Goal: Task Accomplishment & Management: Manage account settings

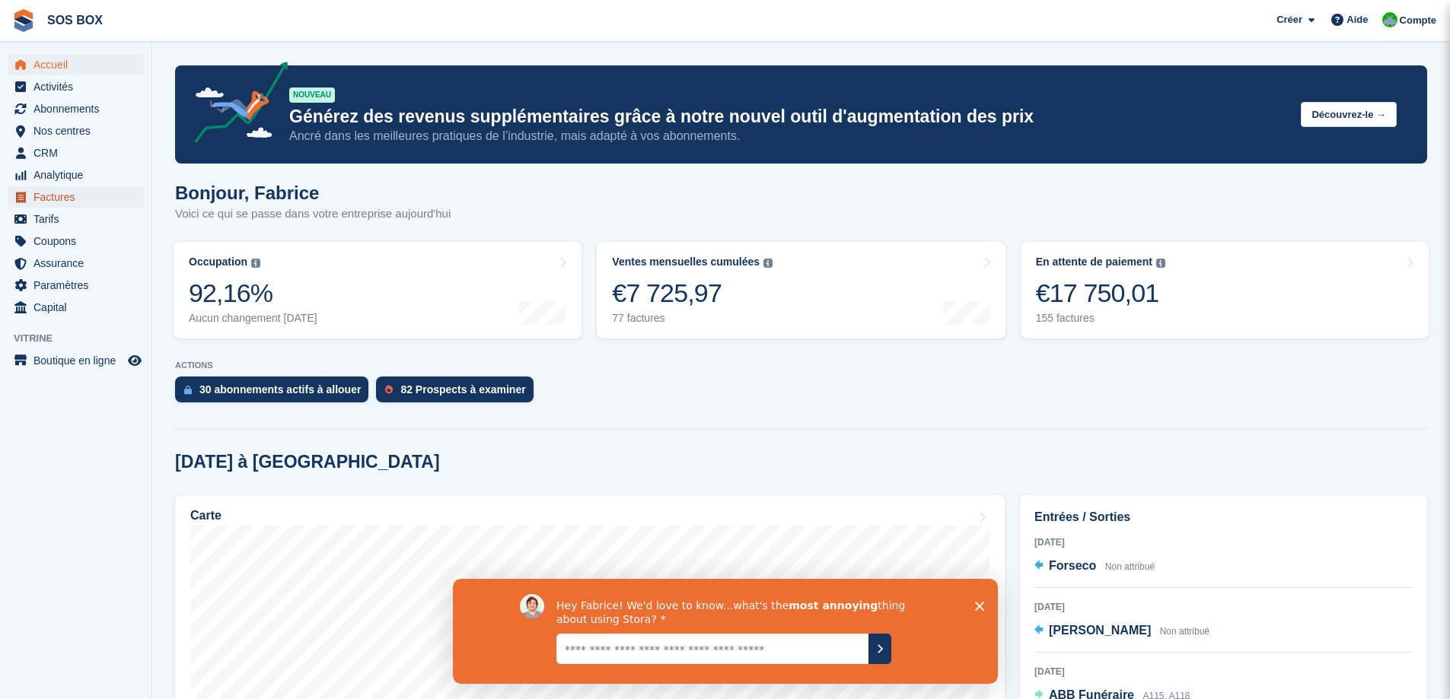
click at [59, 197] on span "Factures" at bounding box center [78, 196] width 91 height 21
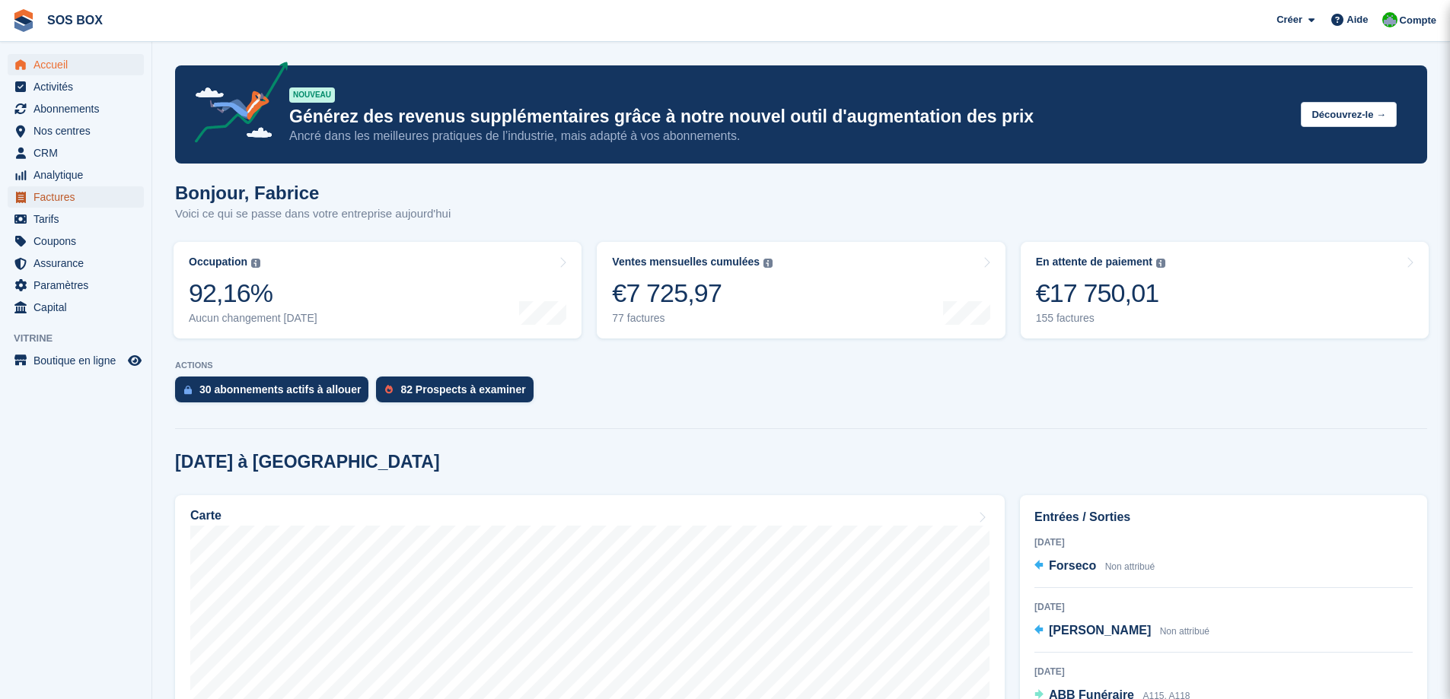
click at [59, 197] on span "Factures" at bounding box center [78, 196] width 91 height 21
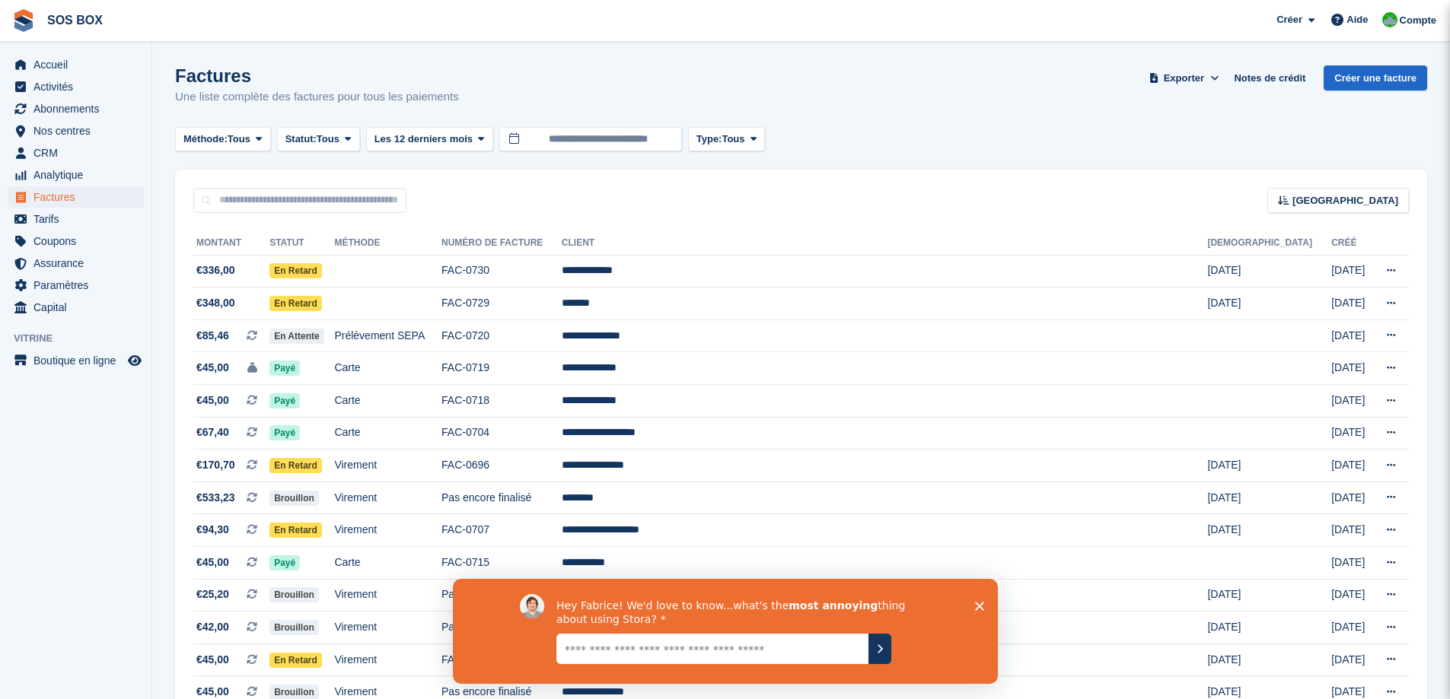
click at [980, 602] on icon "Fermer l'enquête" at bounding box center [978, 605] width 9 height 9
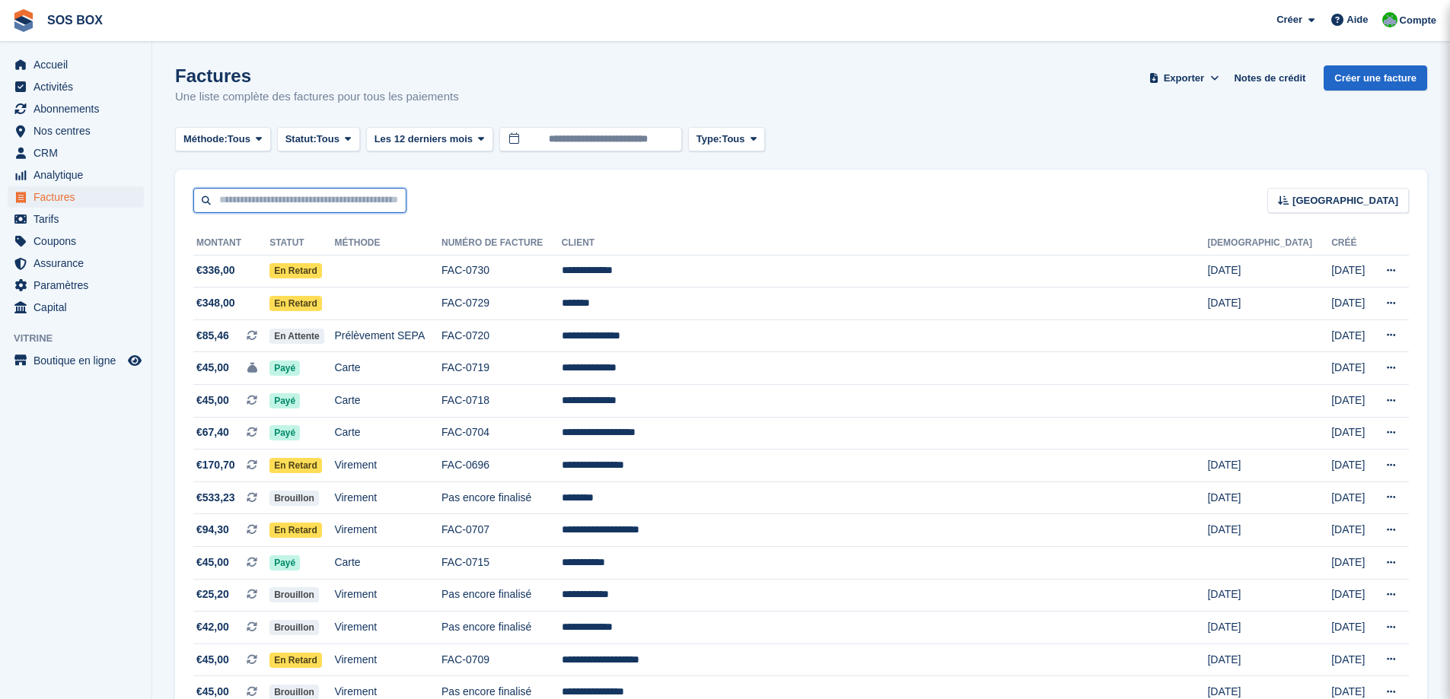
click at [393, 210] on input "text" at bounding box center [299, 200] width 213 height 25
type input "*******"
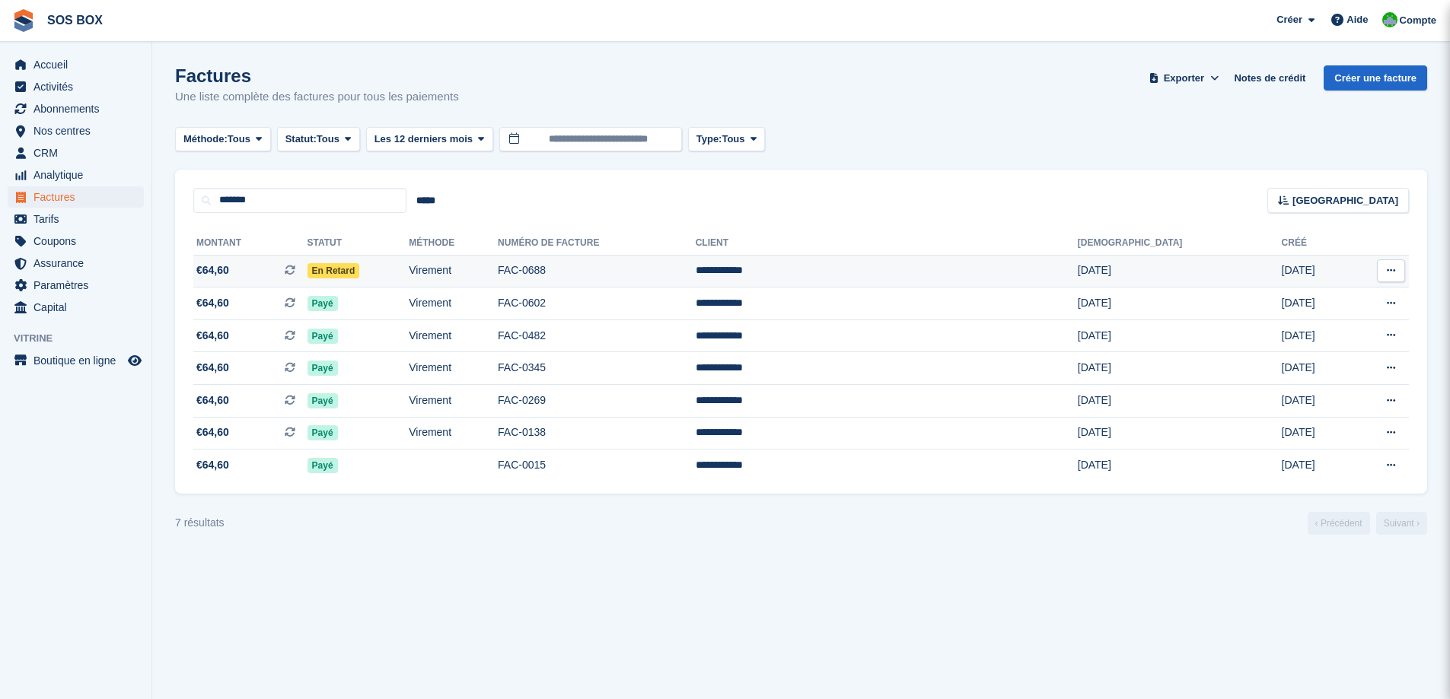
click at [661, 262] on td "FAC-0688" at bounding box center [597, 271] width 198 height 33
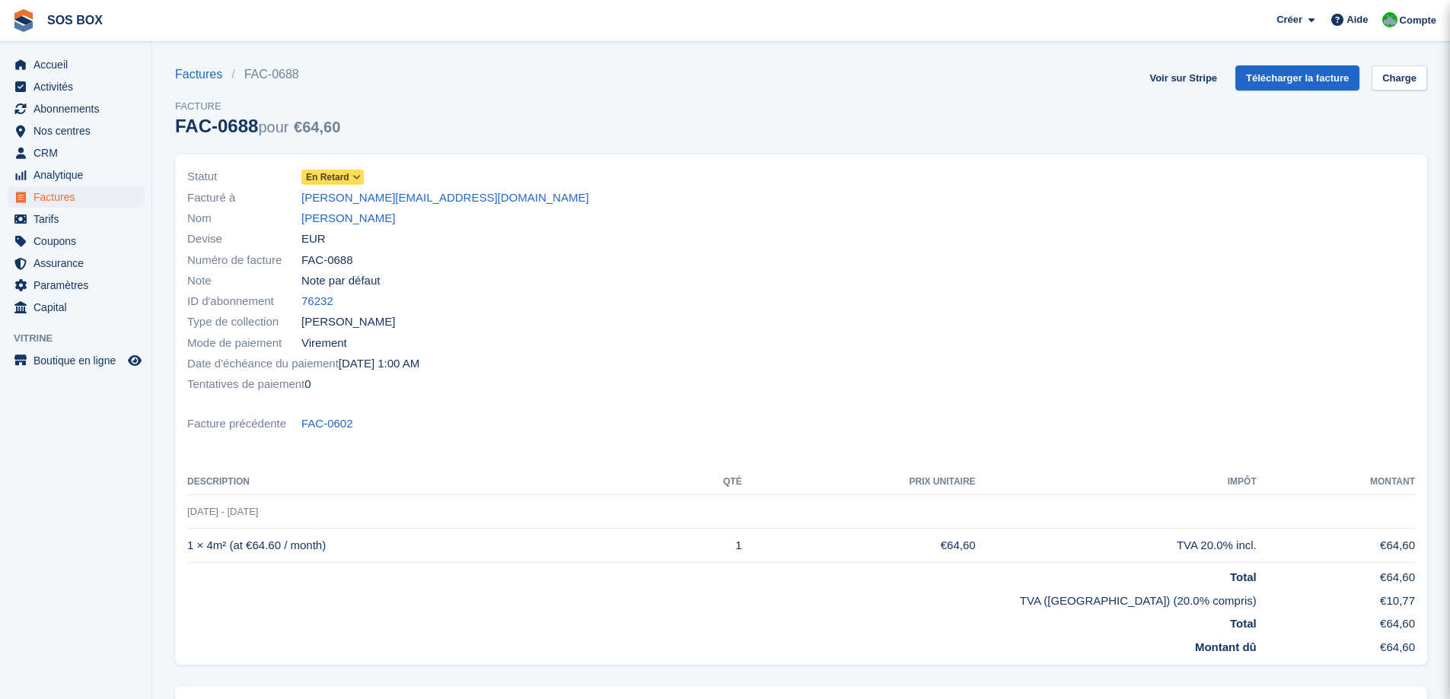
click at [351, 178] on span at bounding box center [357, 177] width 12 height 12
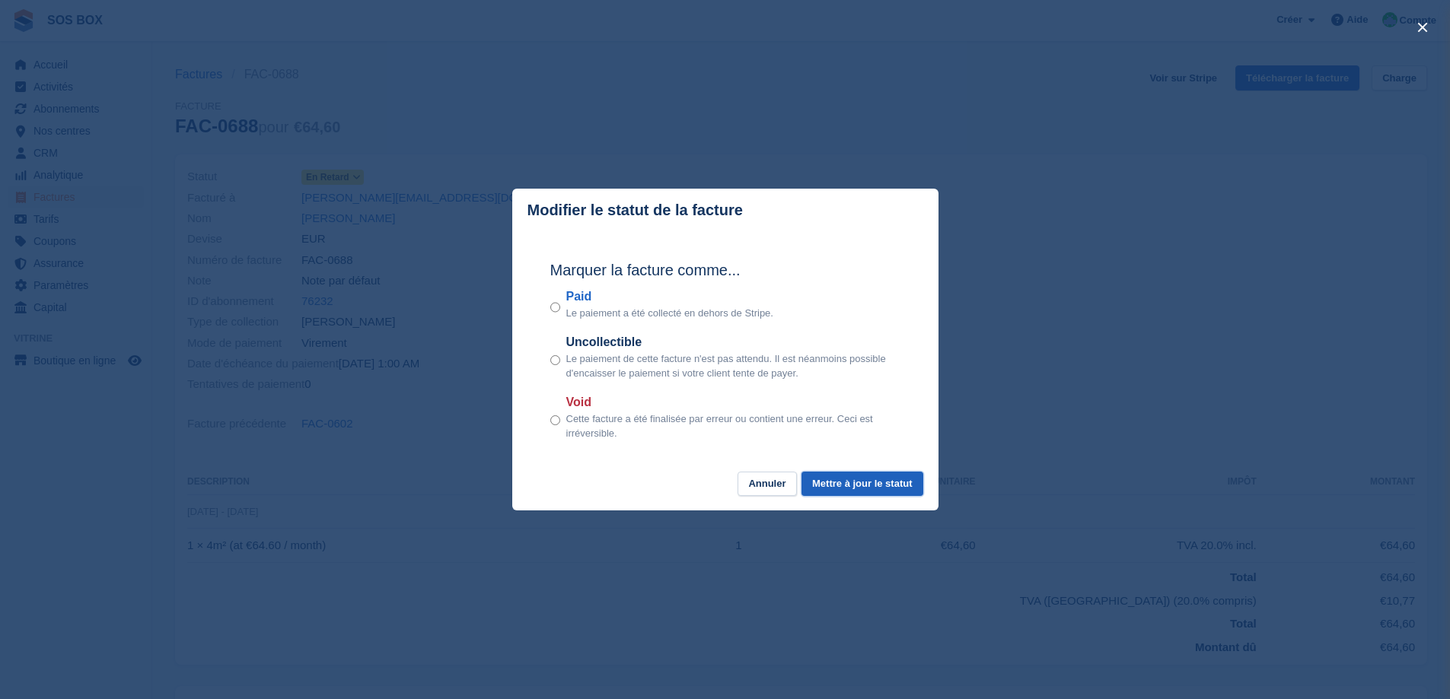
click at [847, 487] on button "Mettre à jour le statut" at bounding box center [861, 484] width 121 height 25
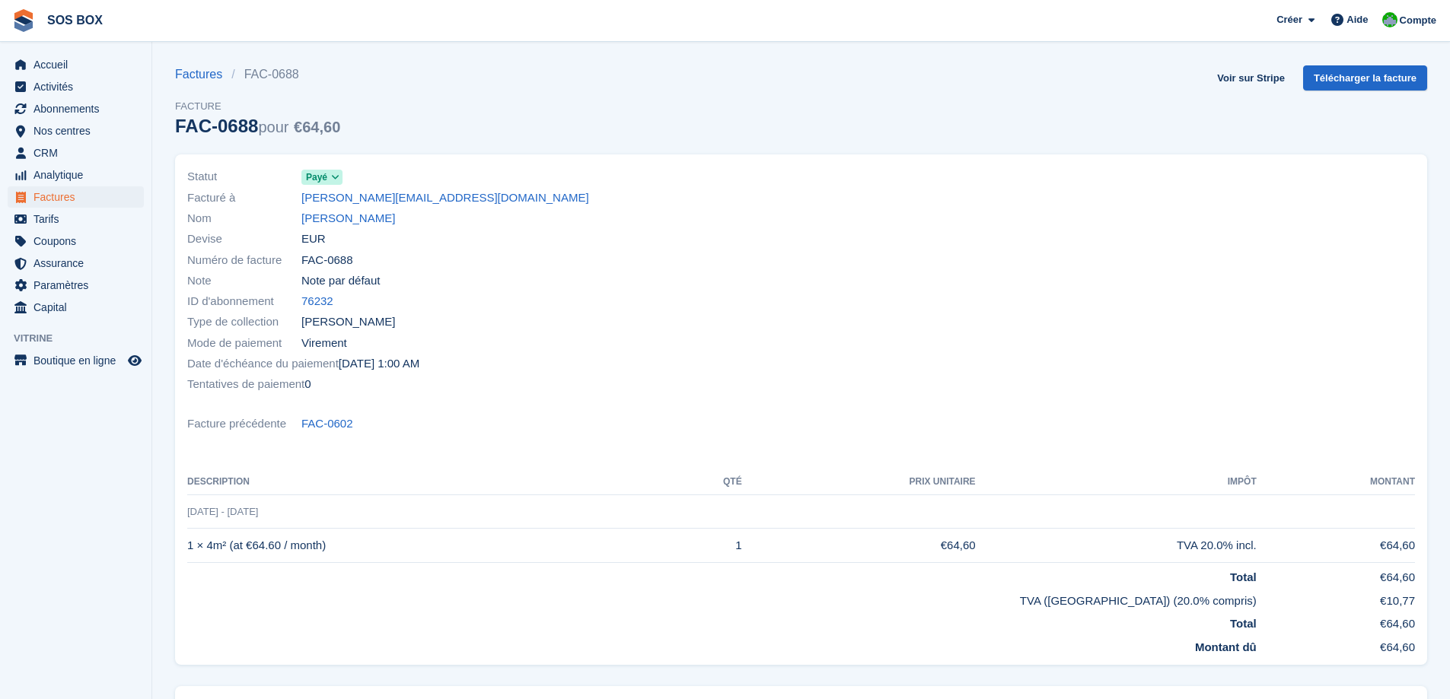
drag, startPoint x: 310, startPoint y: 70, endPoint x: 248, endPoint y: 76, distance: 61.9
click at [248, 76] on ul "Factures FAC-0688" at bounding box center [257, 74] width 165 height 18
drag, startPoint x: 246, startPoint y: 76, endPoint x: 307, endPoint y: 80, distance: 61.8
click at [307, 80] on ul "Factures FAC-0688" at bounding box center [257, 74] width 165 height 18
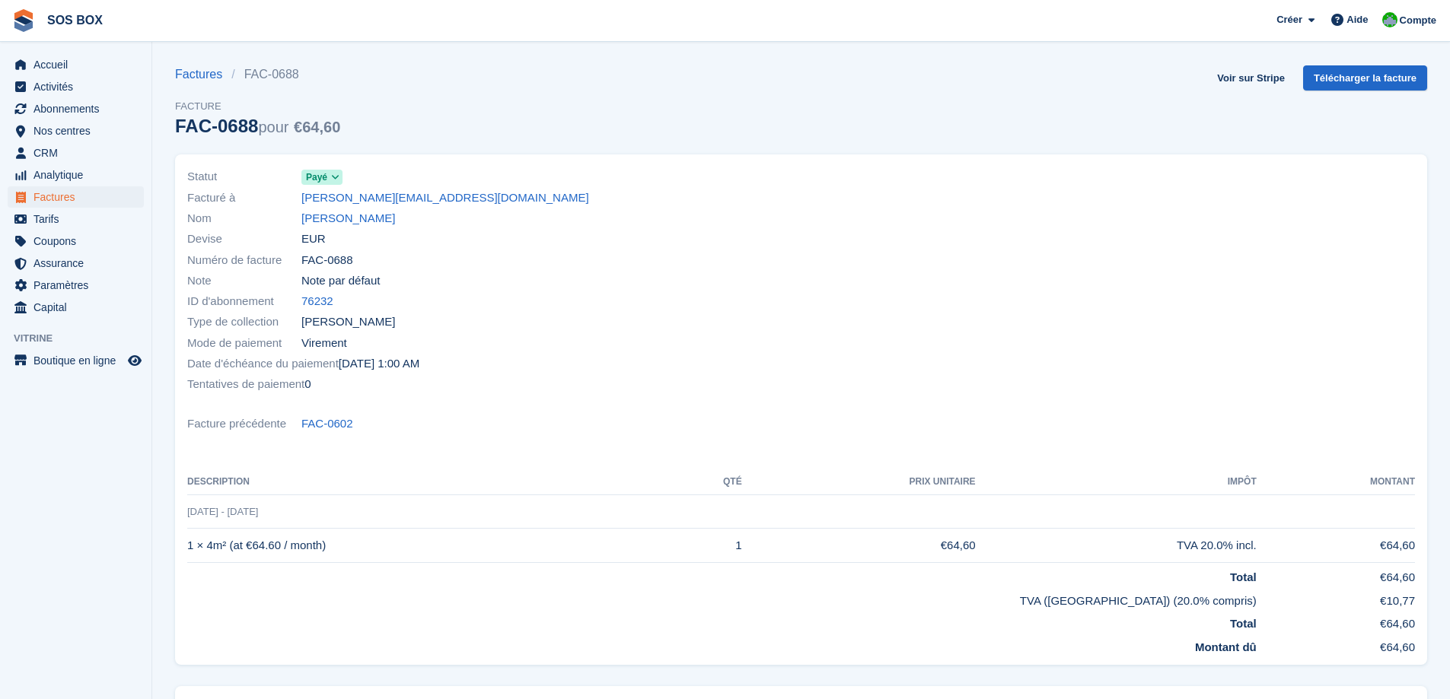
drag, startPoint x: 297, startPoint y: 80, endPoint x: 239, endPoint y: 75, distance: 58.0
click at [239, 75] on li "FAC-0688" at bounding box center [269, 74] width 77 height 18
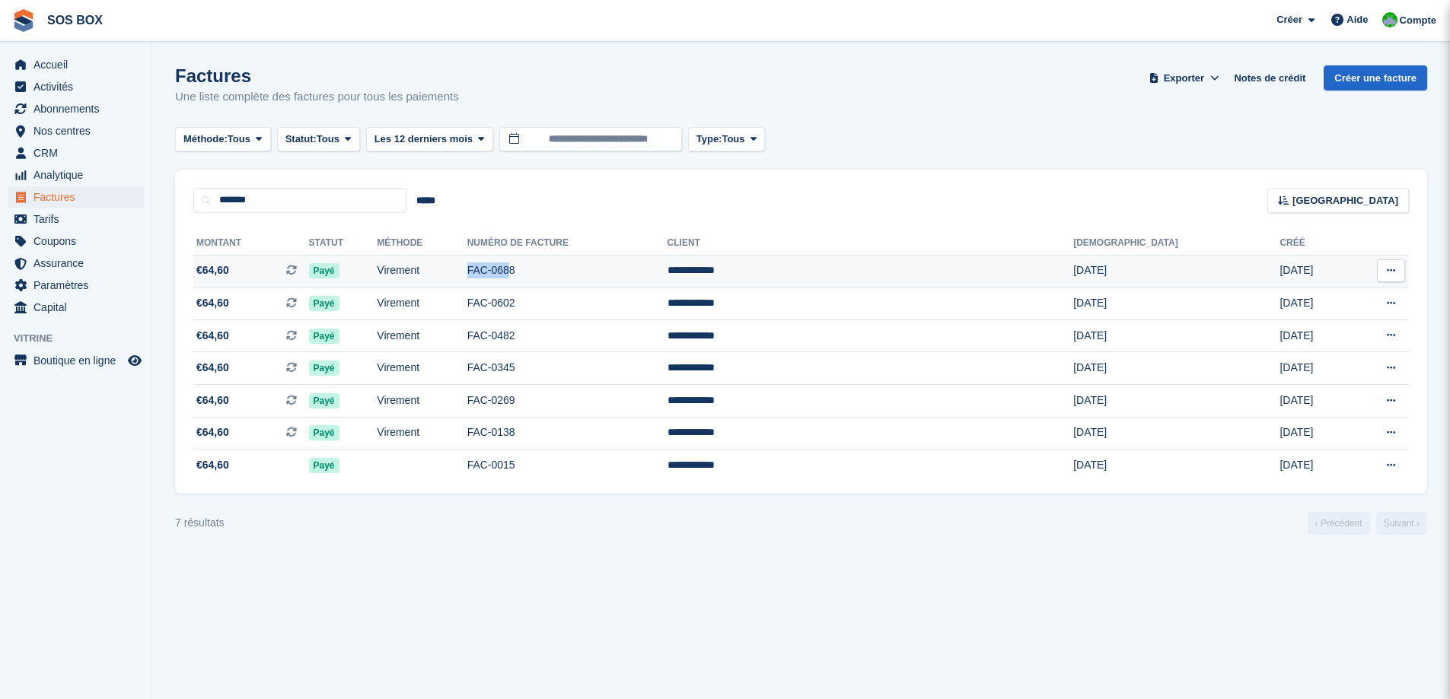
drag, startPoint x: 624, startPoint y: 269, endPoint x: 608, endPoint y: 269, distance: 16.0
click at [608, 269] on td "FAC-0688" at bounding box center [567, 271] width 200 height 33
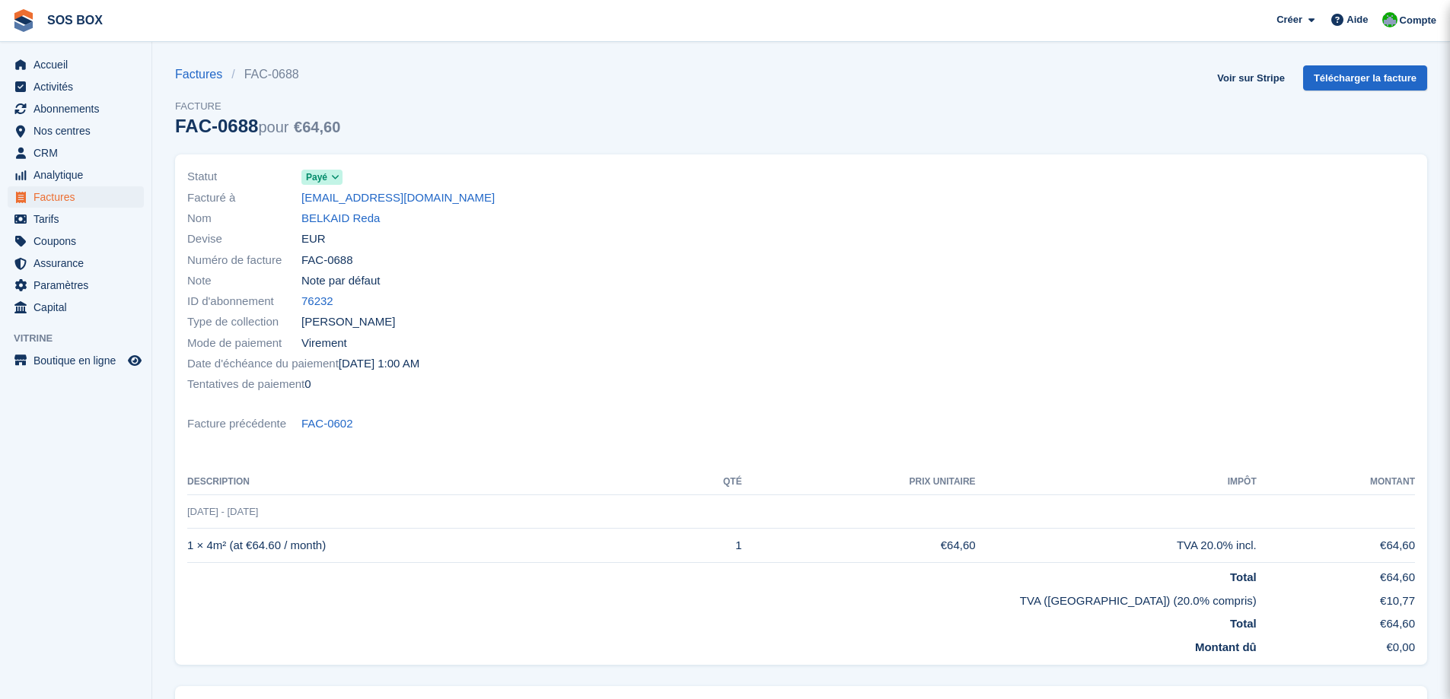
drag, startPoint x: 354, startPoint y: 259, endPoint x: 298, endPoint y: 259, distance: 56.3
click at [298, 259] on div "Numéro de facture FAC-0688" at bounding box center [489, 260] width 605 height 21
copy div "Numéro de facture FAC-0688"
click at [68, 199] on span "Factures" at bounding box center [78, 196] width 91 height 21
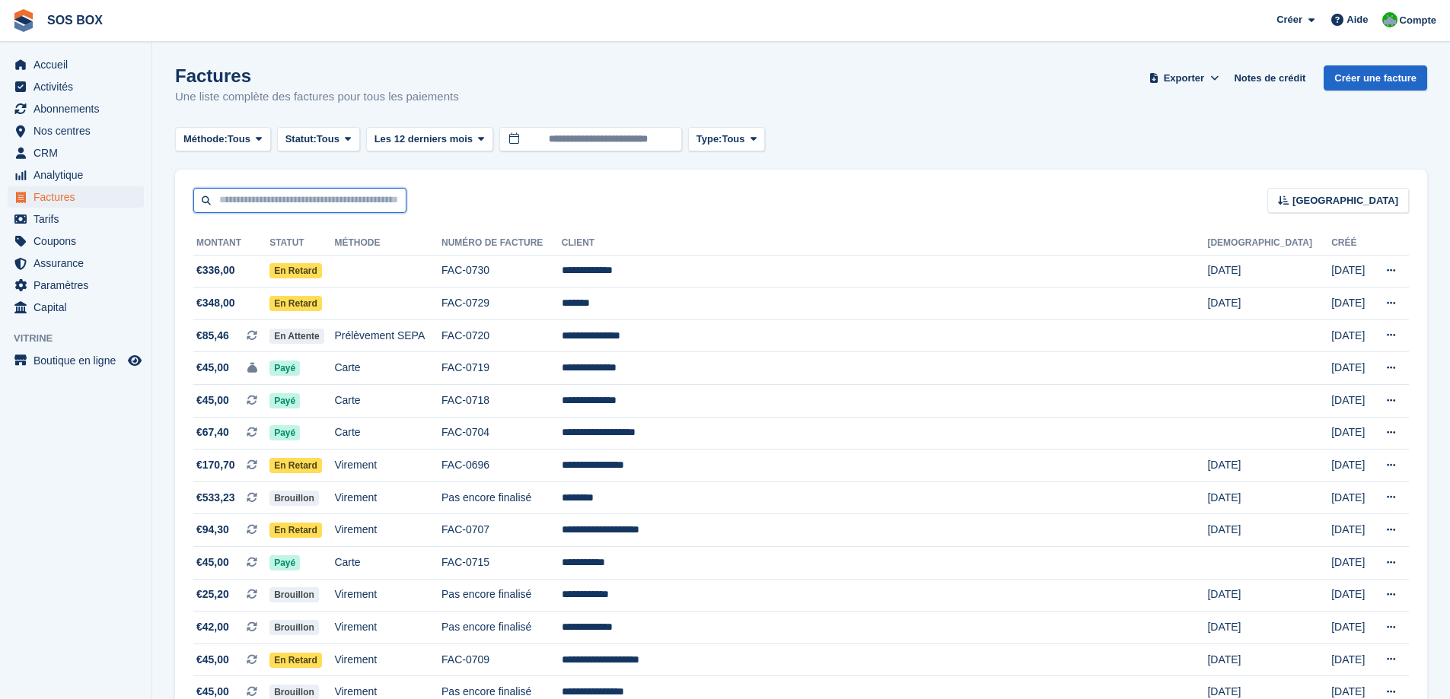
click at [368, 190] on input "text" at bounding box center [299, 200] width 213 height 25
type input "********"
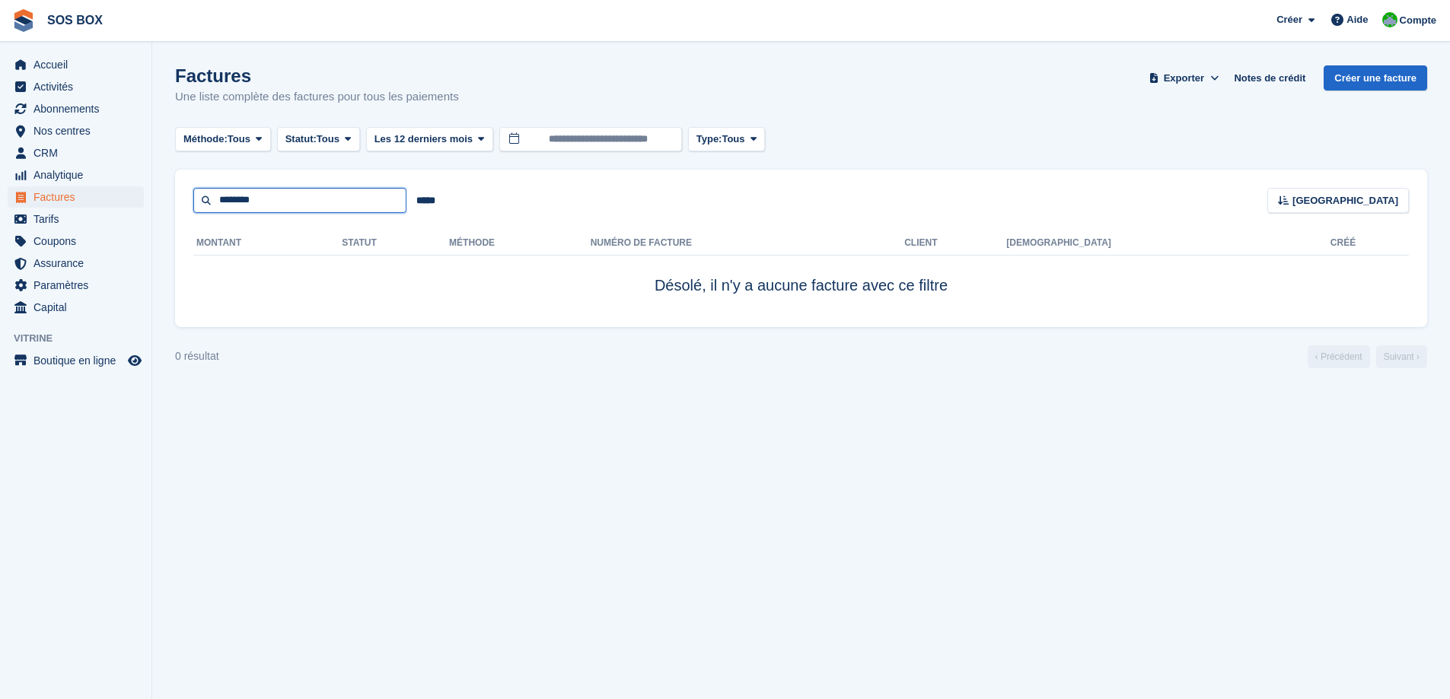
click at [370, 190] on input "********" at bounding box center [299, 200] width 213 height 25
type input "*******"
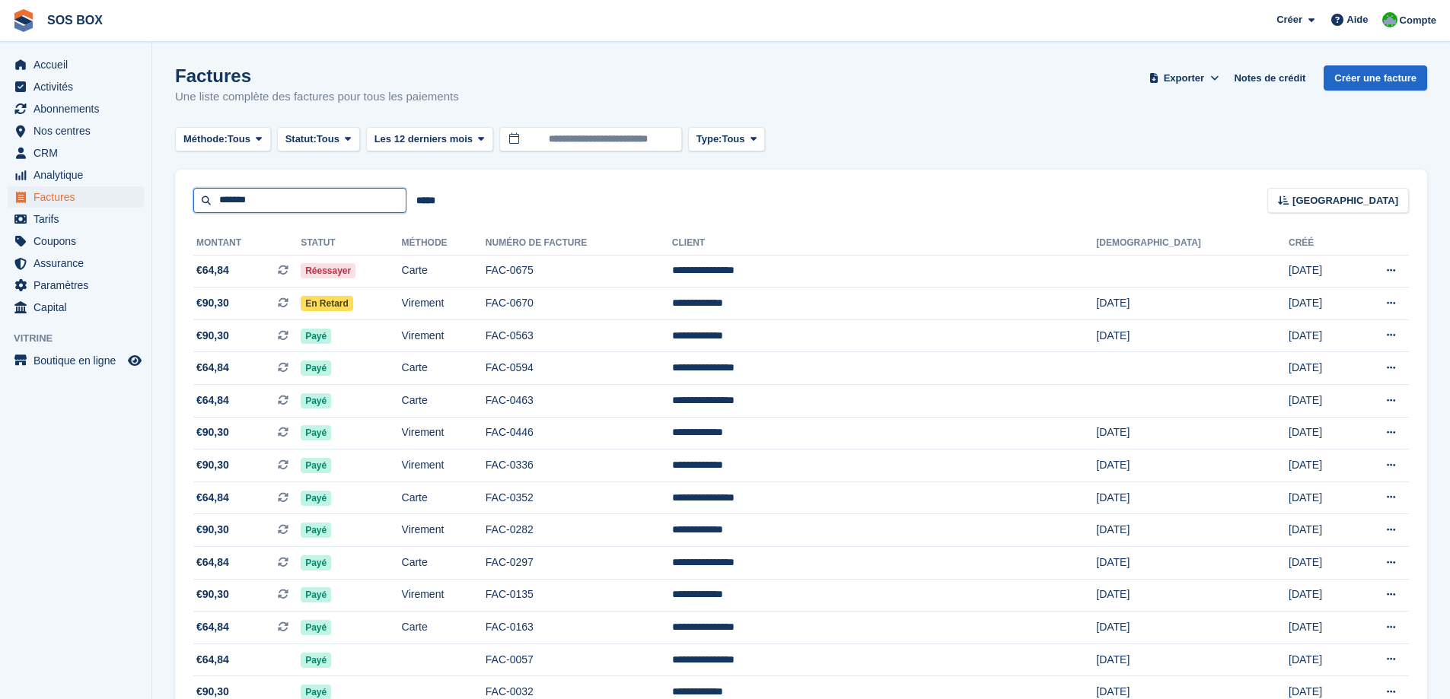
drag, startPoint x: 261, startPoint y: 199, endPoint x: 175, endPoint y: 205, distance: 86.2
click at [175, 205] on div "******* ***** Trier Sort by Date de création Créé (le plus ancien en premier) C…" at bounding box center [801, 191] width 1252 height 43
type input "********"
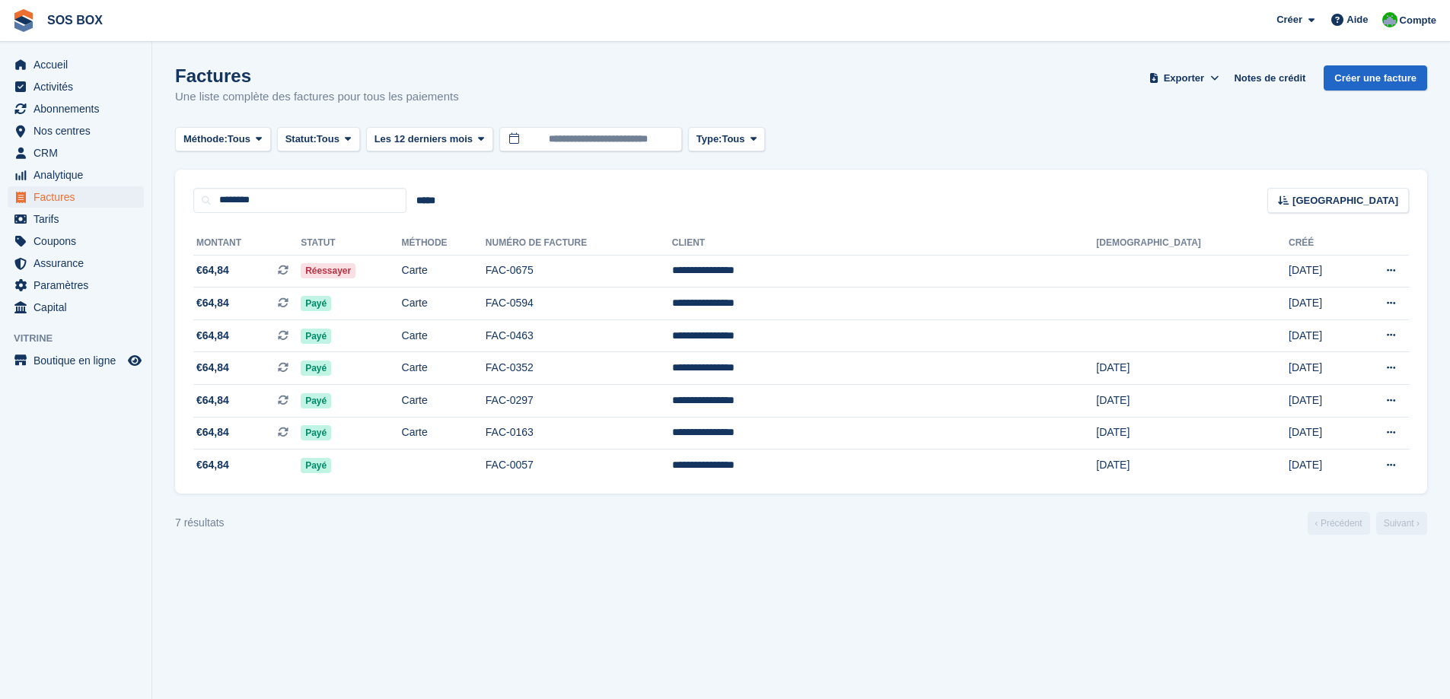
click at [346, 699] on section "Factures Une liste complète des factures pour tous les paiements Exporter Expor…" at bounding box center [800, 349] width 1297 height 699
copy td "FAC-0594"
drag, startPoint x: 689, startPoint y: 305, endPoint x: 632, endPoint y: 305, distance: 57.1
click at [632, 305] on td "FAC-0594" at bounding box center [578, 304] width 186 height 33
click at [485, 272] on td "Carte" at bounding box center [444, 271] width 84 height 33
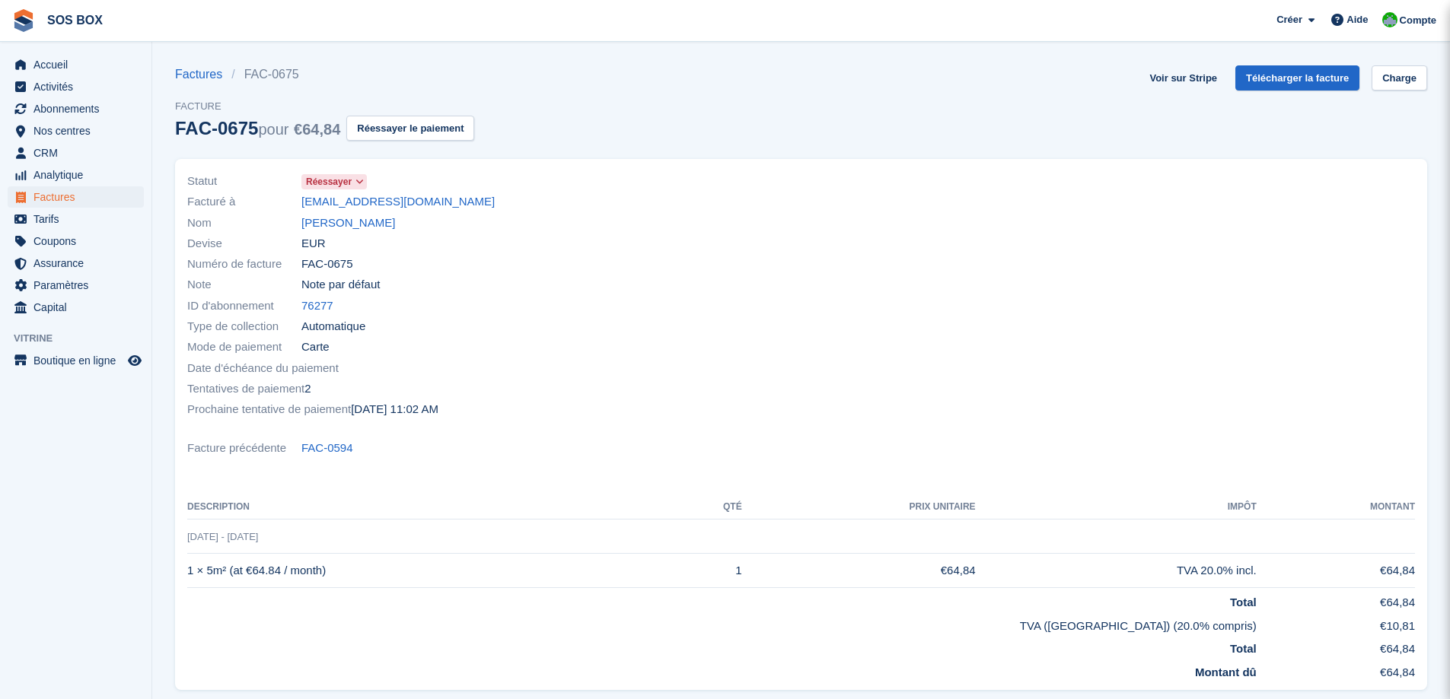
click at [359, 183] on icon at bounding box center [359, 181] width 8 height 9
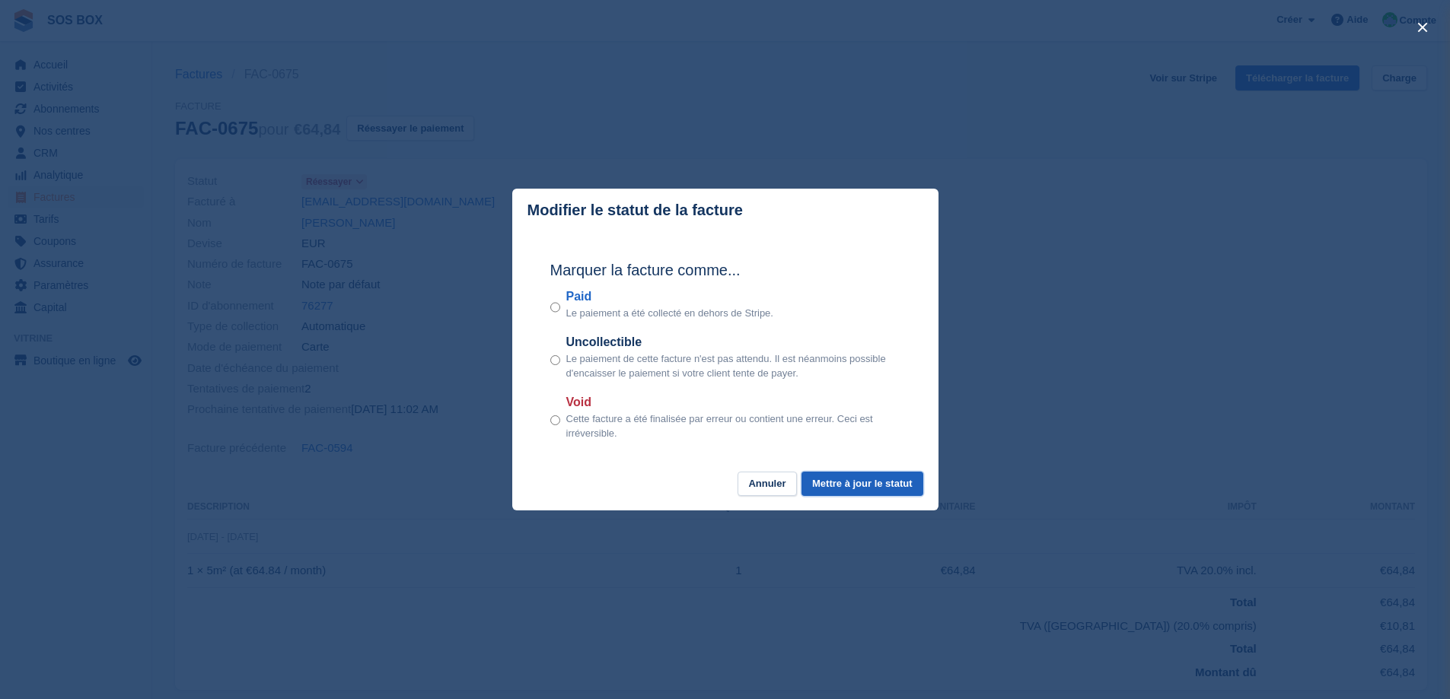
click at [825, 481] on button "Mettre à jour le statut" at bounding box center [861, 484] width 121 height 25
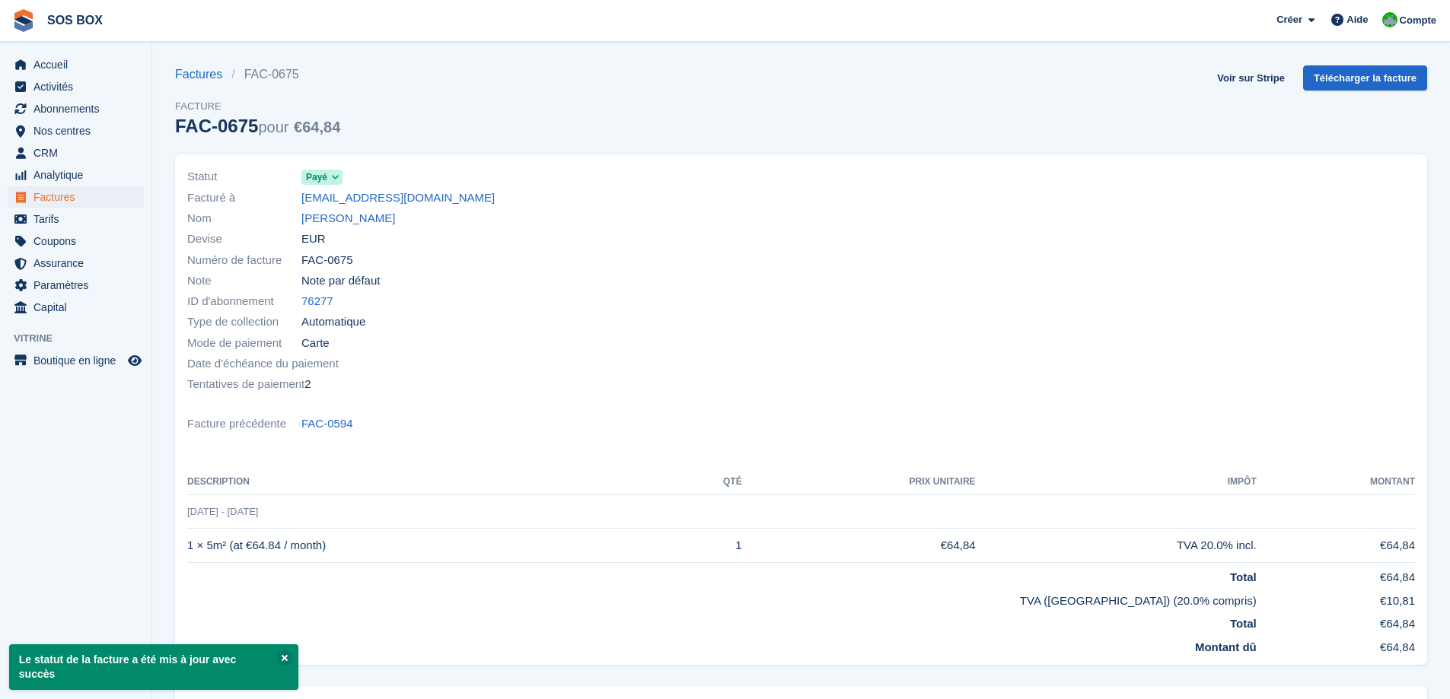
drag, startPoint x: 358, startPoint y: 264, endPoint x: 288, endPoint y: 263, distance: 70.0
click at [288, 263] on div "Numéro de facture FAC-0675" at bounding box center [489, 260] width 605 height 21
copy div "Numéro de facture FAC-0675"
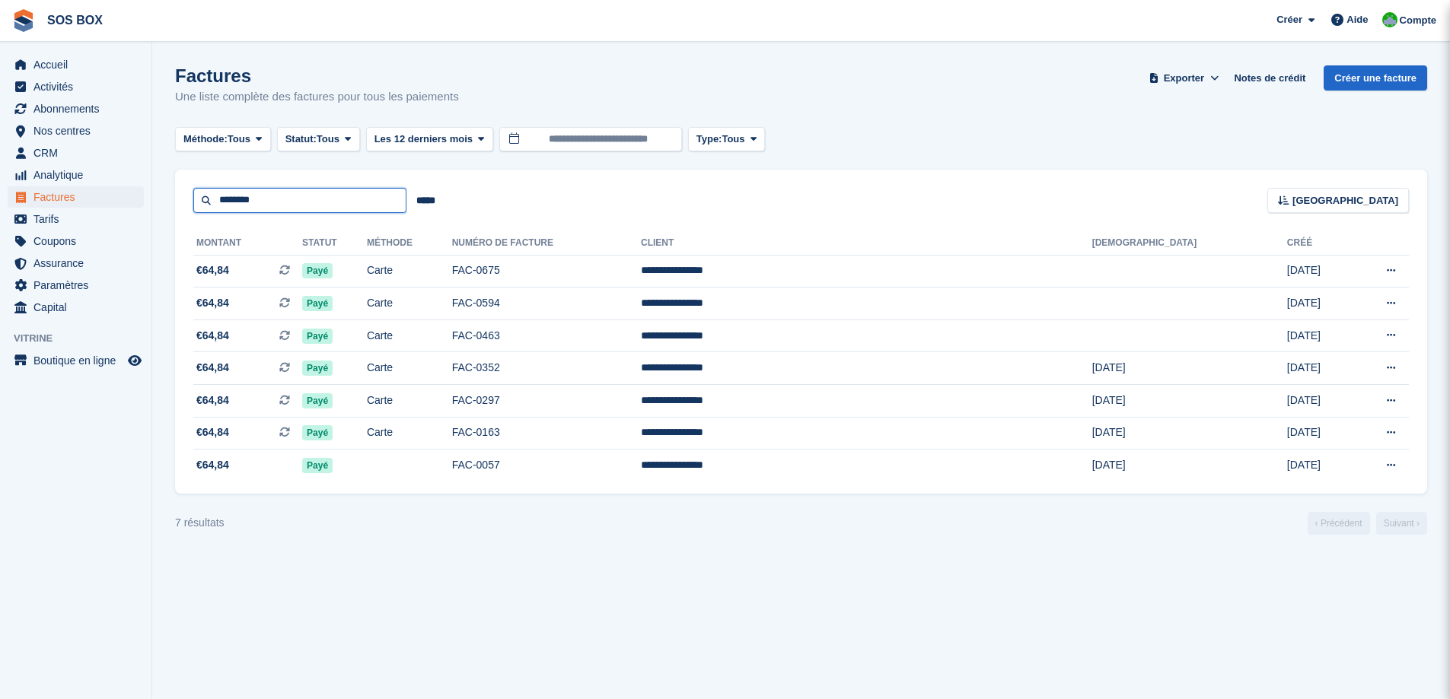
drag, startPoint x: 282, startPoint y: 203, endPoint x: 167, endPoint y: 210, distance: 115.1
click at [167, 210] on section "Factures Une liste complète des factures pour tous les paiements Exporter Expor…" at bounding box center [800, 349] width 1297 height 699
type input "*******"
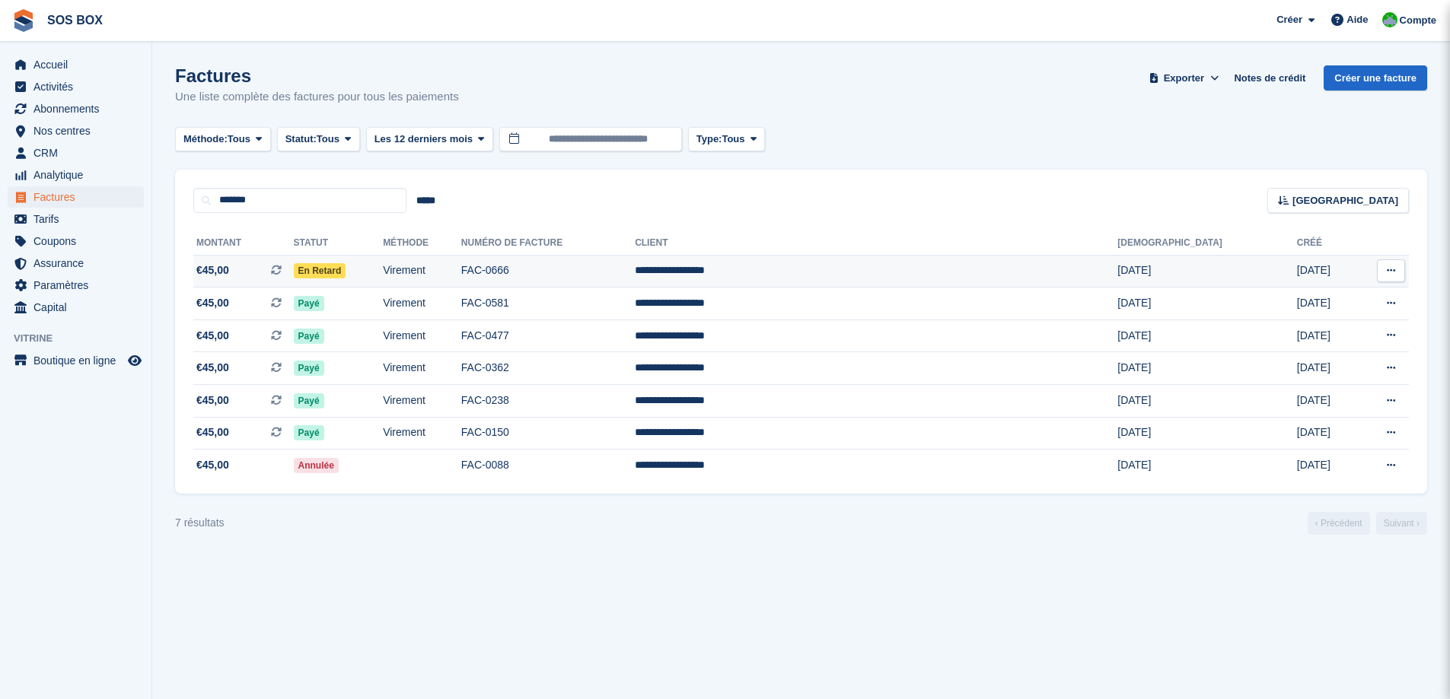
click at [461, 270] on td "Virement" at bounding box center [422, 271] width 78 height 33
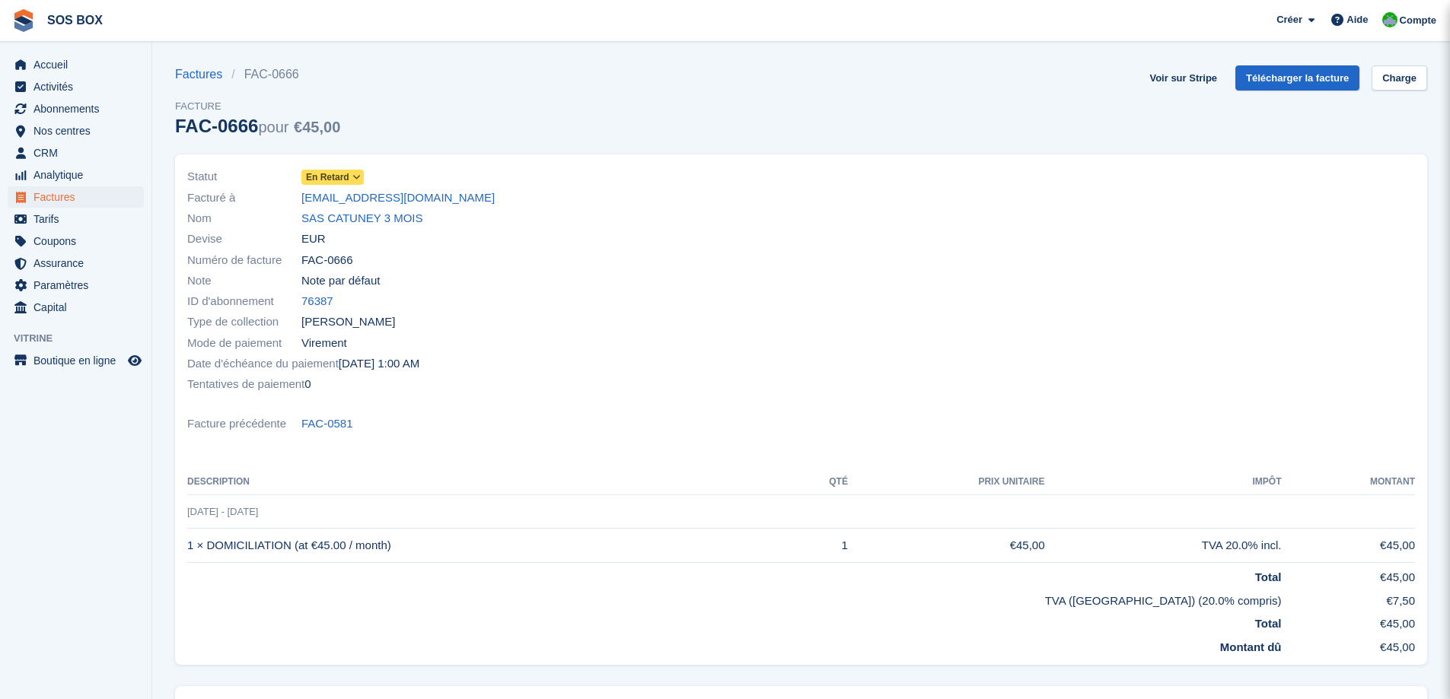
click at [352, 174] on icon at bounding box center [356, 177] width 8 height 9
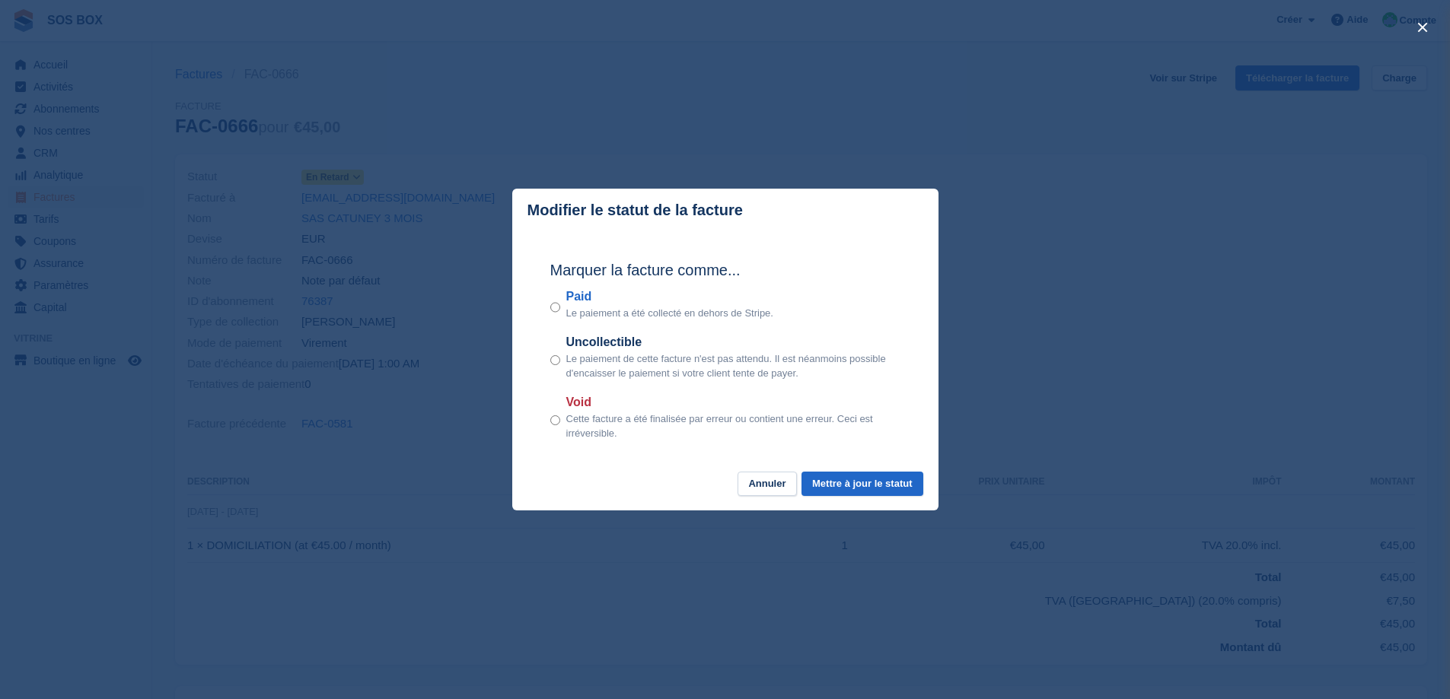
click at [549, 305] on div "Marquer la facture comme... Paid Le paiement a été collecté en dehors de Stripe…" at bounding box center [725, 352] width 380 height 240
click at [561, 310] on div "Paid Le paiement a été collecté en dehors de Stripe." at bounding box center [725, 304] width 350 height 33
click at [844, 485] on button "Mettre à jour le statut" at bounding box center [861, 484] width 121 height 25
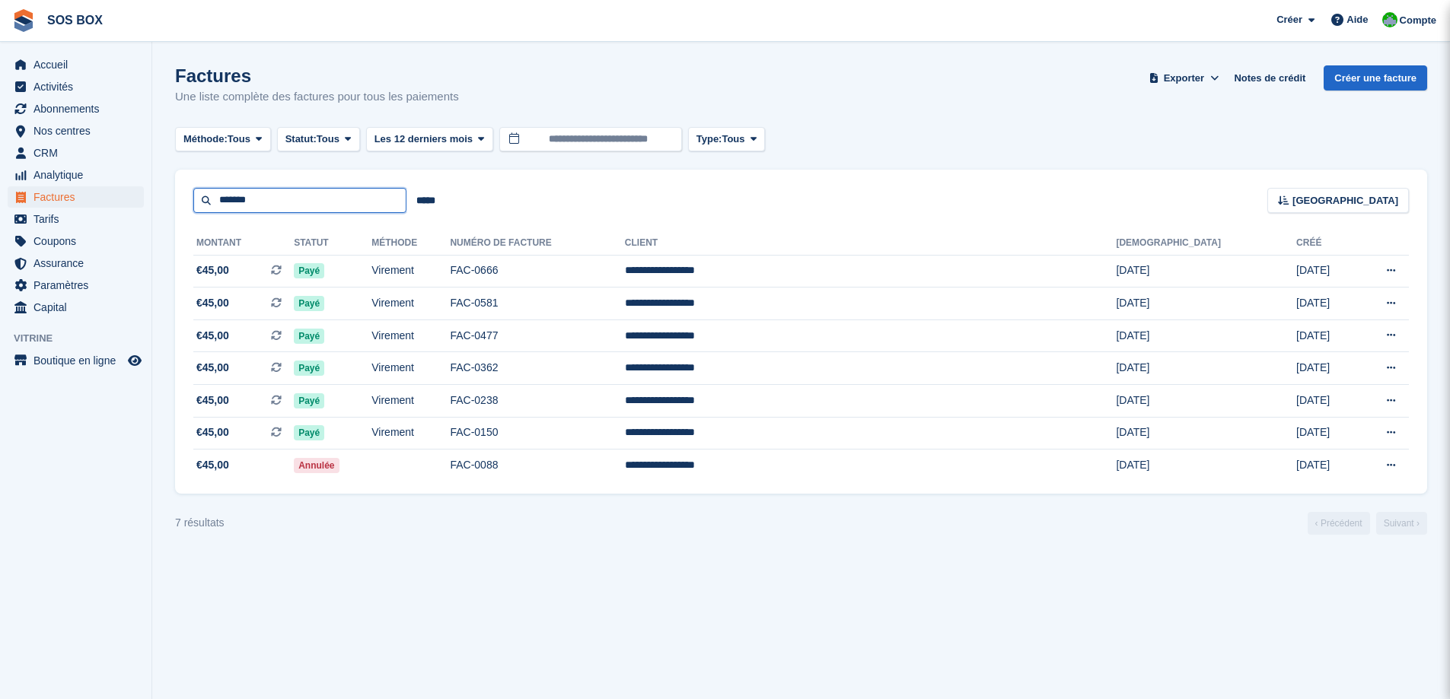
drag, startPoint x: 274, startPoint y: 203, endPoint x: 161, endPoint y: 199, distance: 113.5
click at [161, 199] on section "Factures Une liste complète des factures pour tous les paiements Exporter Expor…" at bounding box center [800, 349] width 1297 height 699
type input "******"
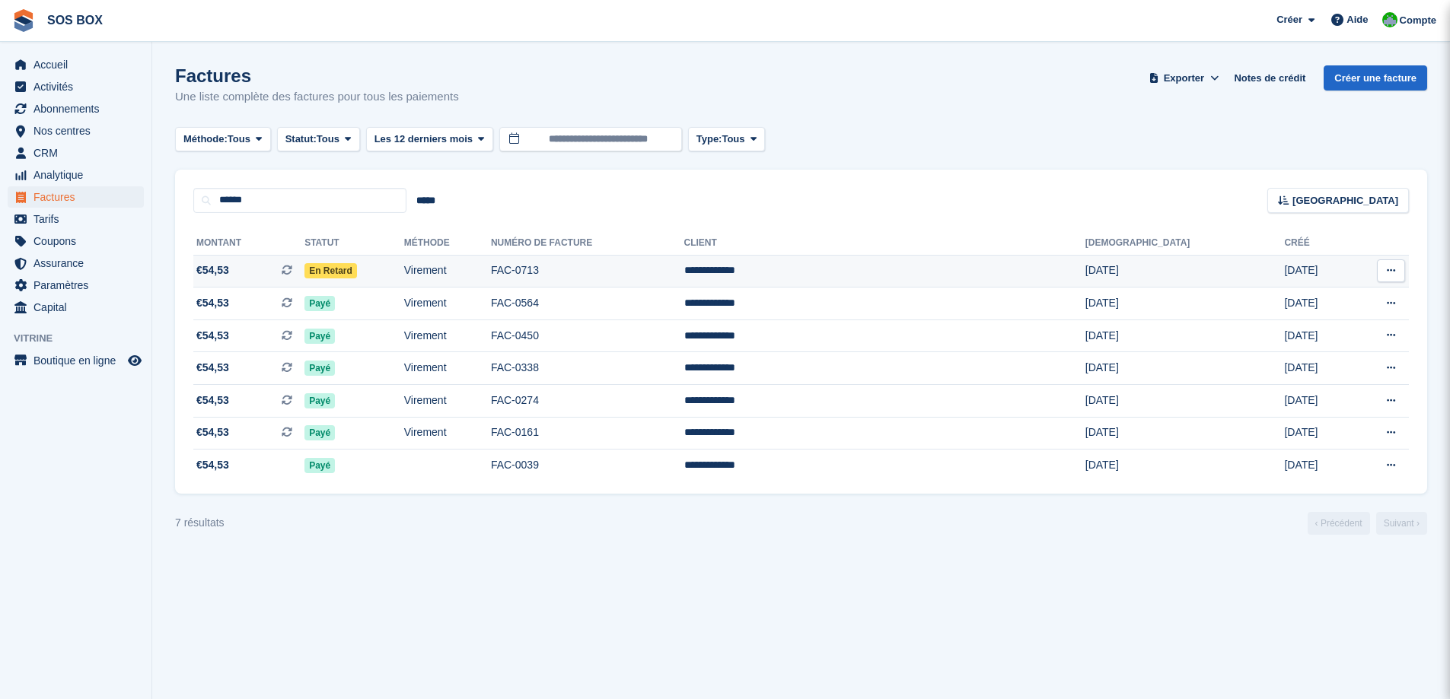
drag, startPoint x: 691, startPoint y: 267, endPoint x: 619, endPoint y: 269, distance: 72.3
click at [619, 269] on tr "**********" at bounding box center [800, 271] width 1215 height 33
click at [491, 269] on td "Virement" at bounding box center [447, 271] width 87 height 33
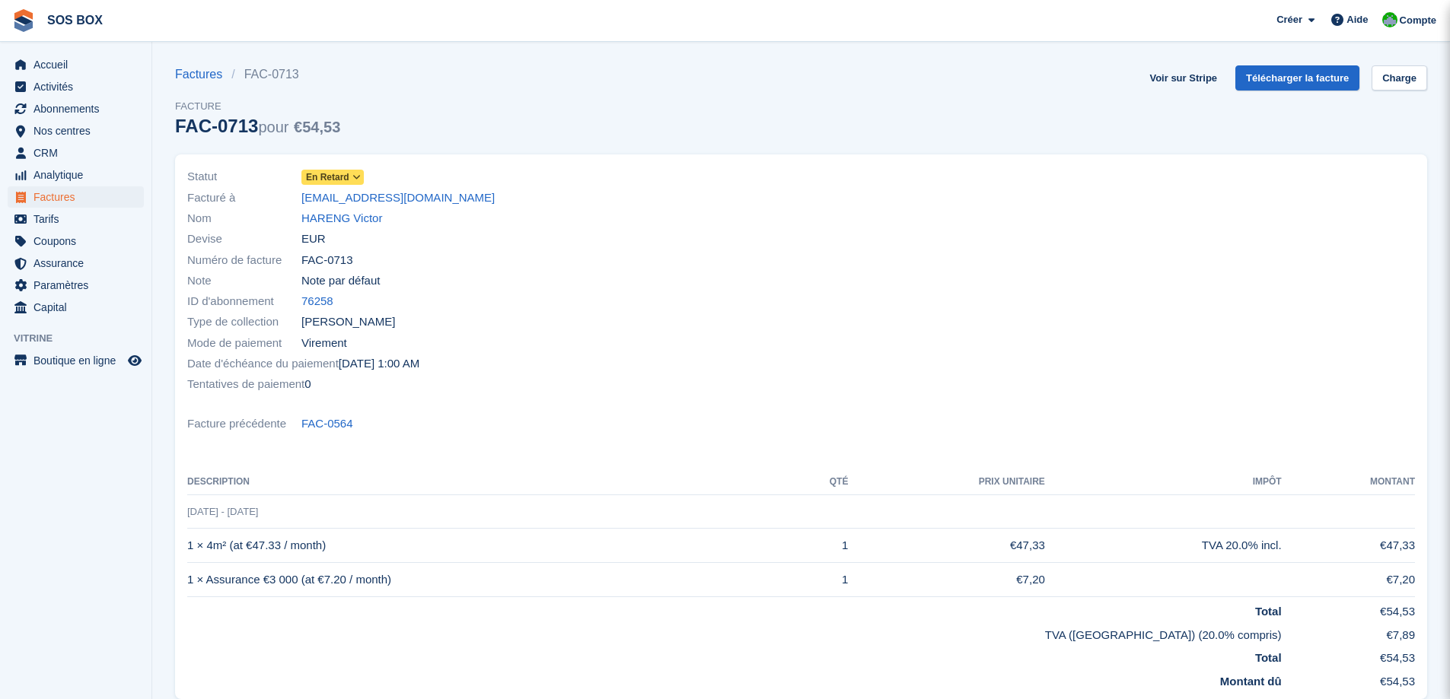
drag, startPoint x: 356, startPoint y: 256, endPoint x: 286, endPoint y: 259, distance: 70.1
click at [286, 259] on div "Numéro de facture FAC-0713" at bounding box center [489, 260] width 605 height 21
click at [352, 177] on icon at bounding box center [356, 177] width 8 height 9
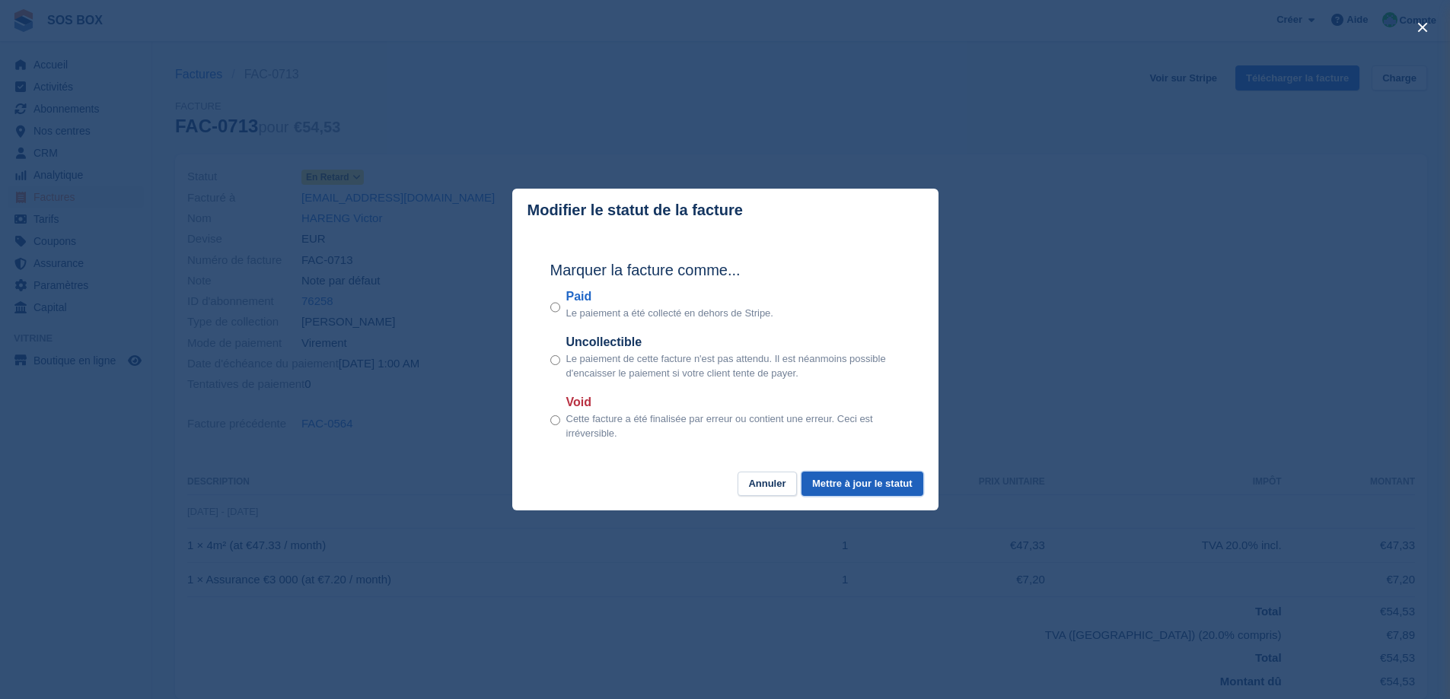
click at [855, 482] on button "Mettre à jour le statut" at bounding box center [861, 484] width 121 height 25
